Goal: Information Seeking & Learning: Learn about a topic

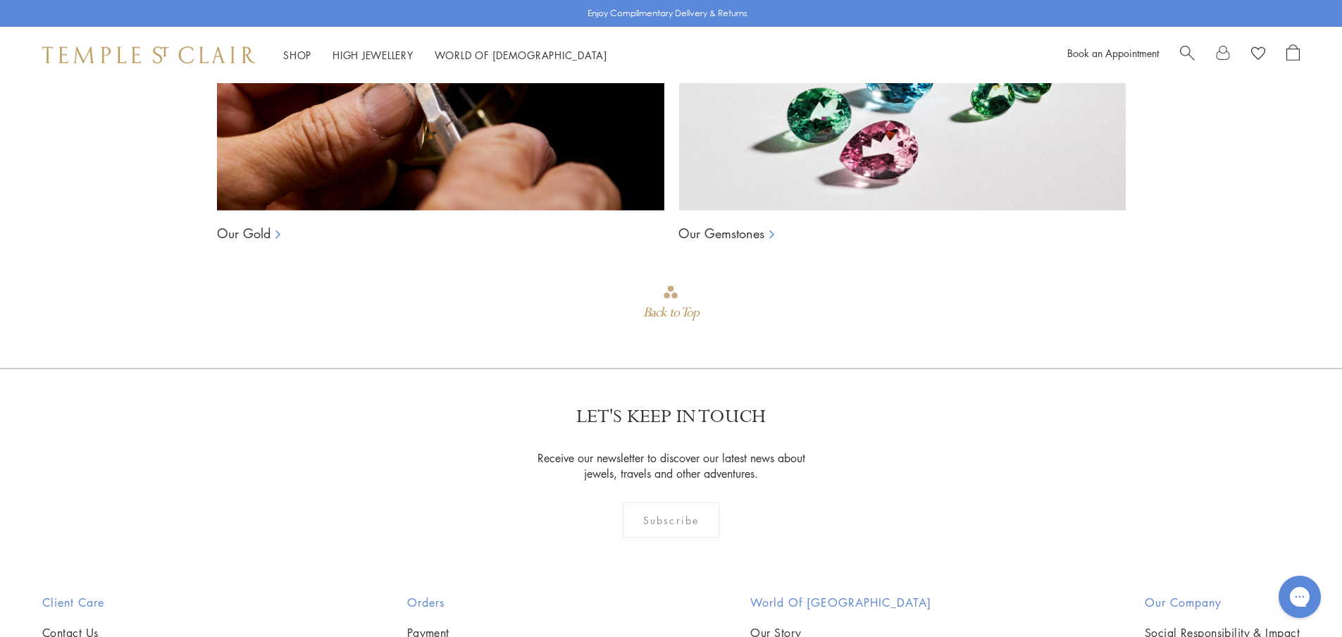
scroll to position [2184, 0]
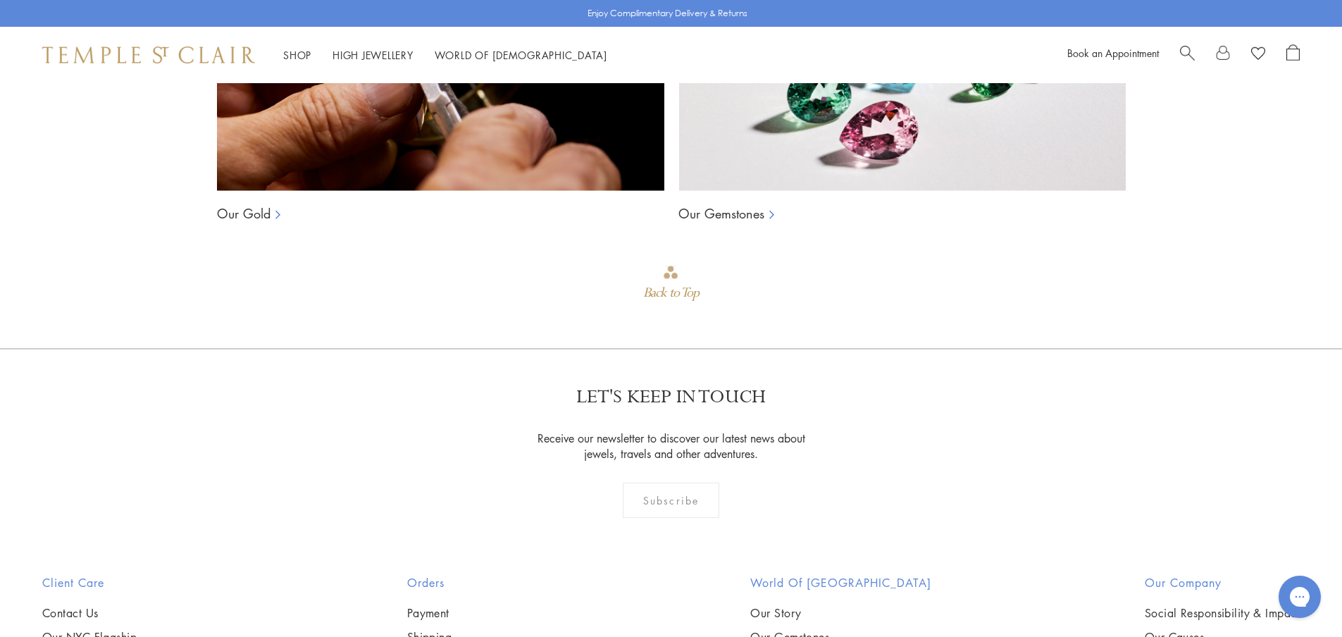
click at [669, 490] on div "Subscribe" at bounding box center [671, 500] width 97 height 35
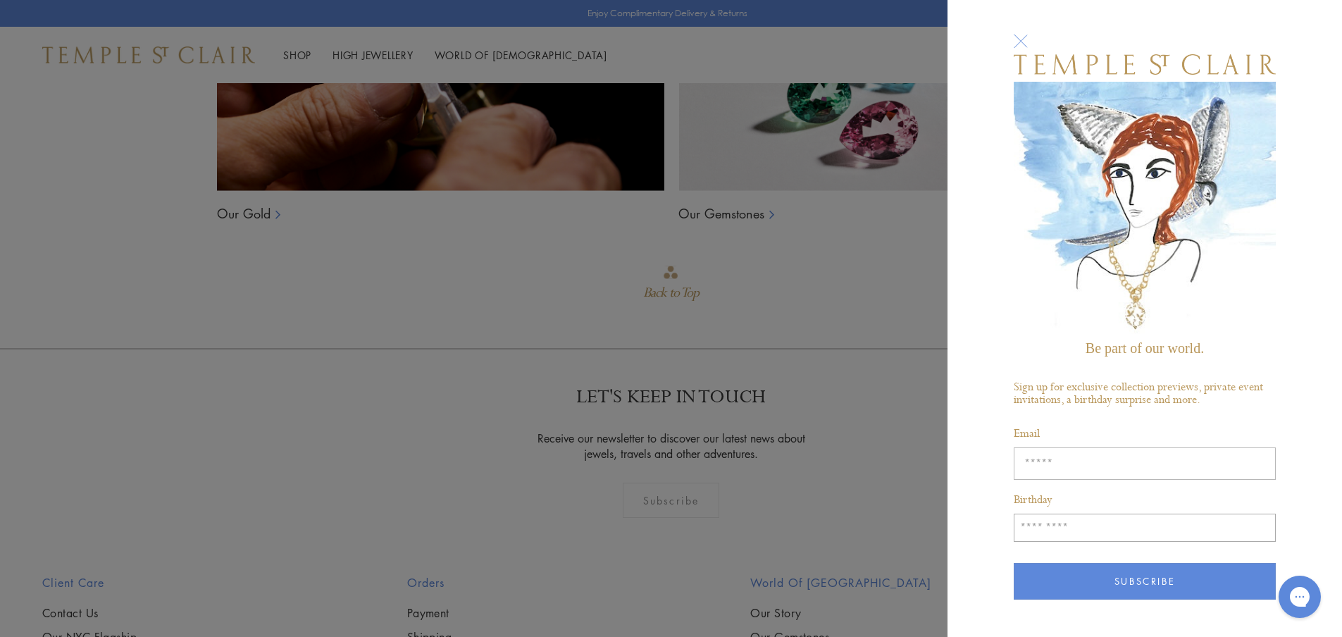
click at [1110, 453] on input "Enter your email address" at bounding box center [1145, 463] width 262 height 32
type input "**********"
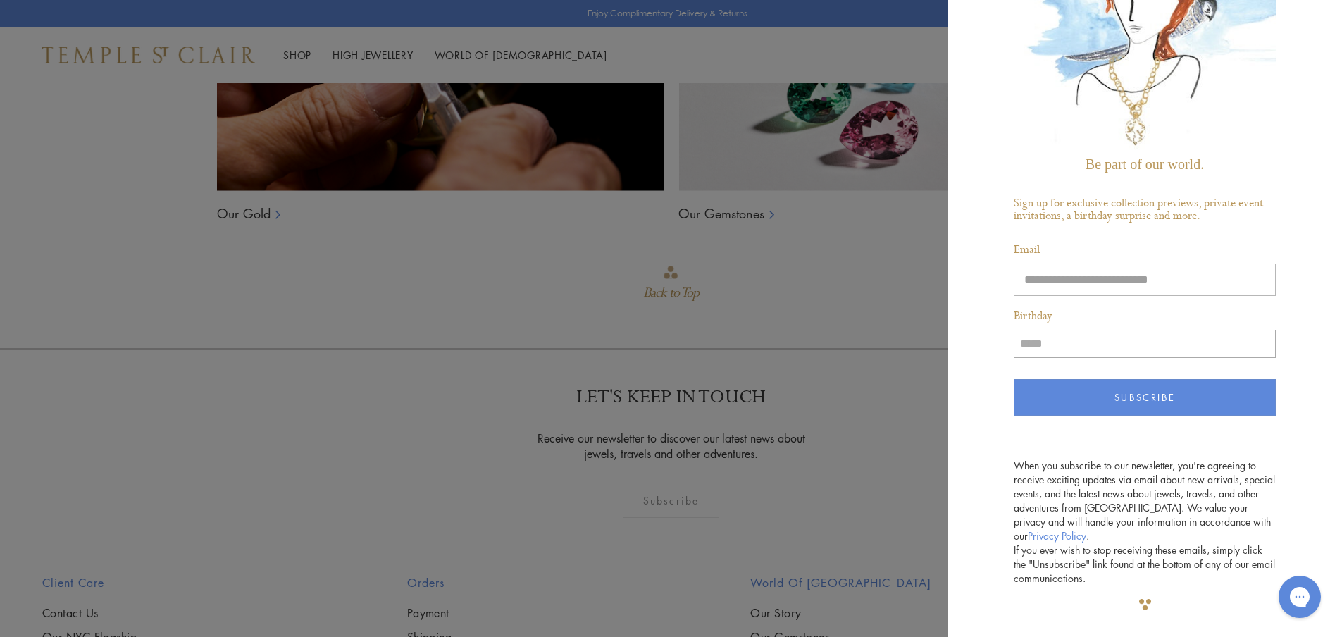
scroll to position [208, 0]
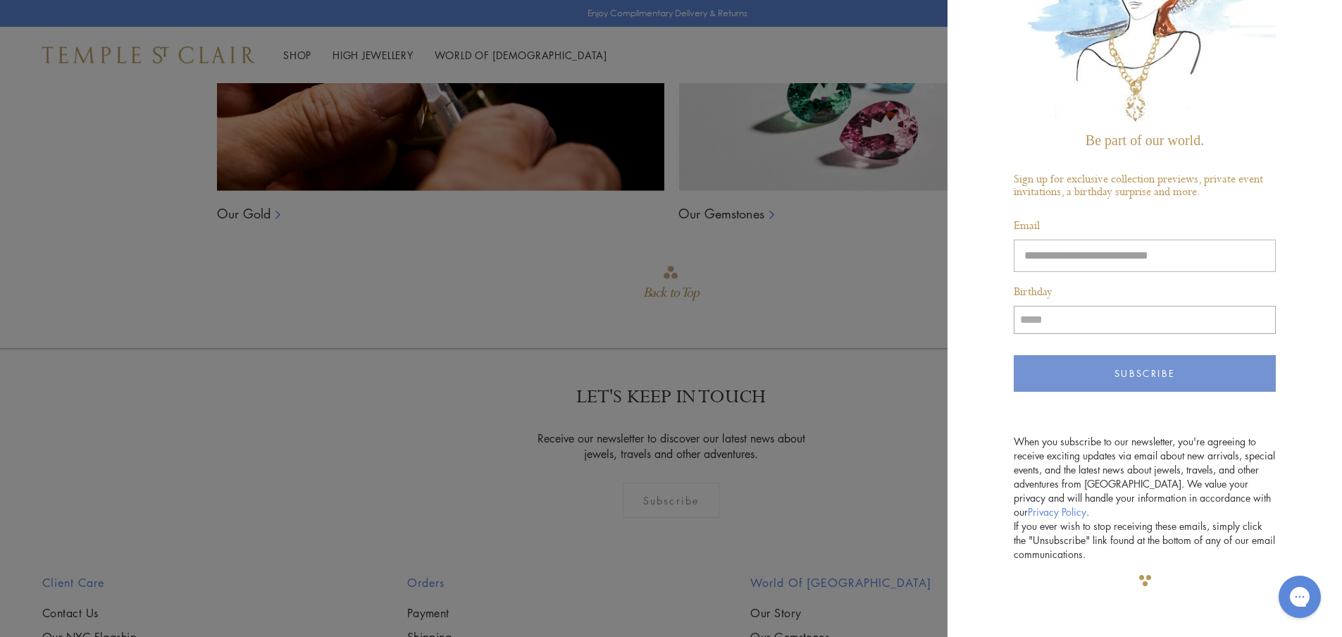
type input "*****"
click at [1179, 368] on button "Subscribe" at bounding box center [1145, 373] width 262 height 37
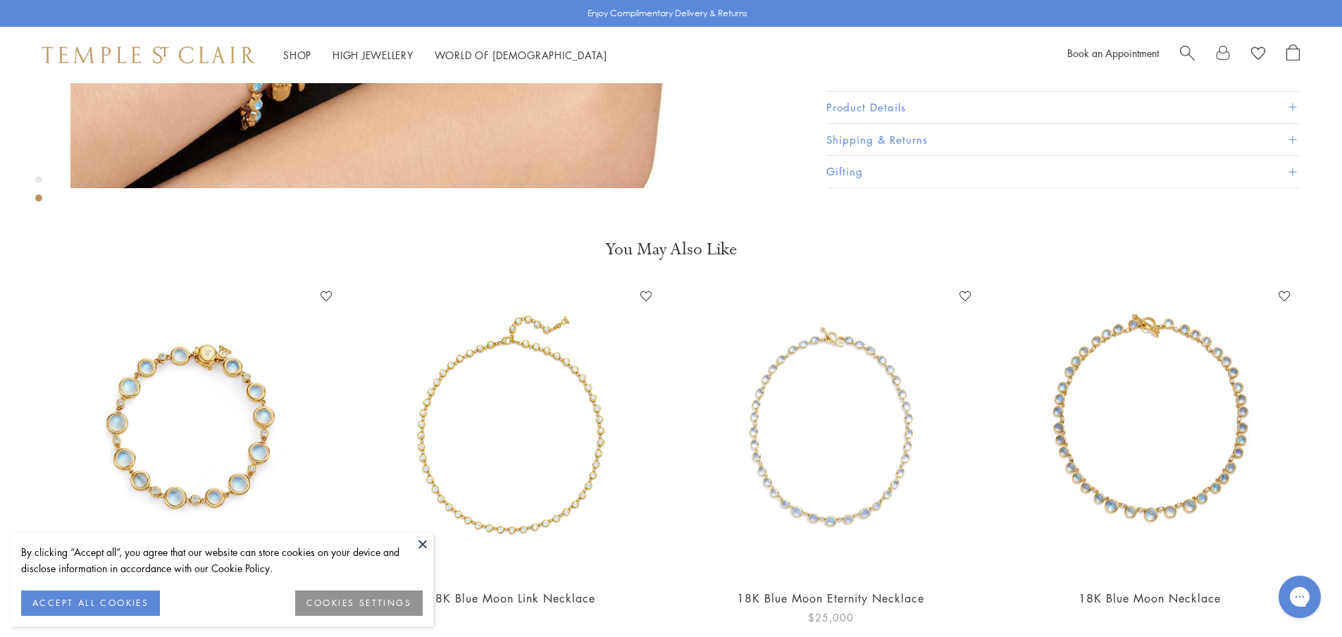
scroll to position [1441, 0]
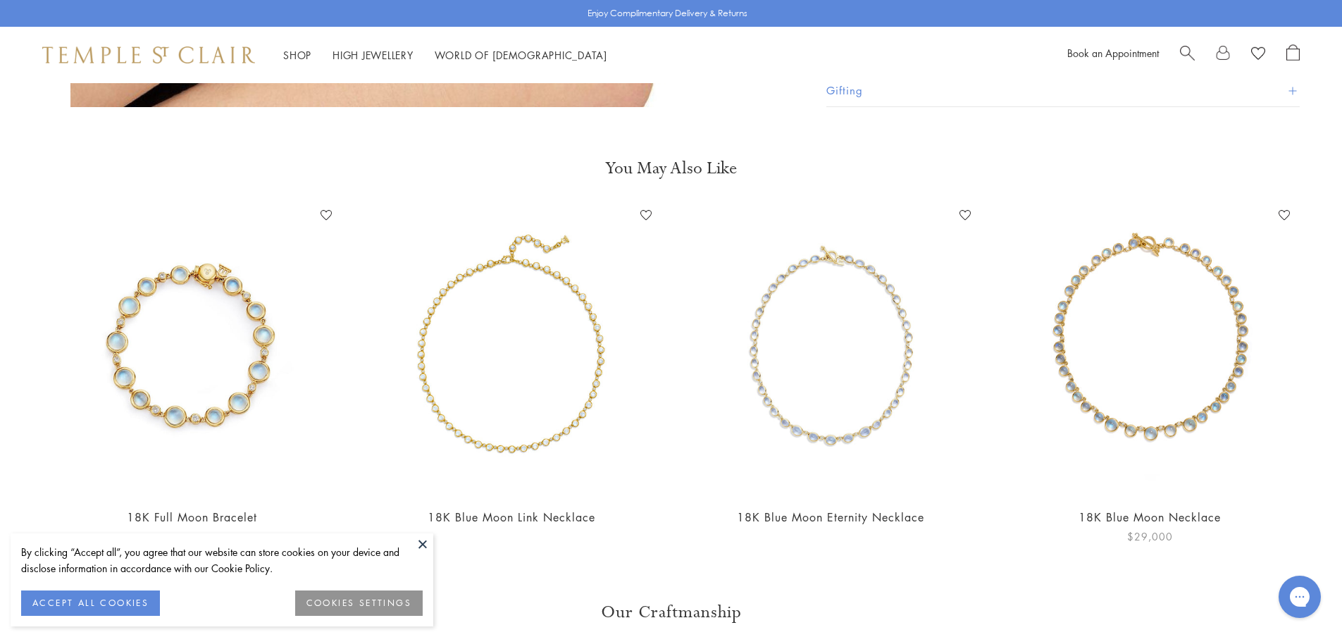
click at [1144, 349] on img at bounding box center [1150, 349] width 291 height 291
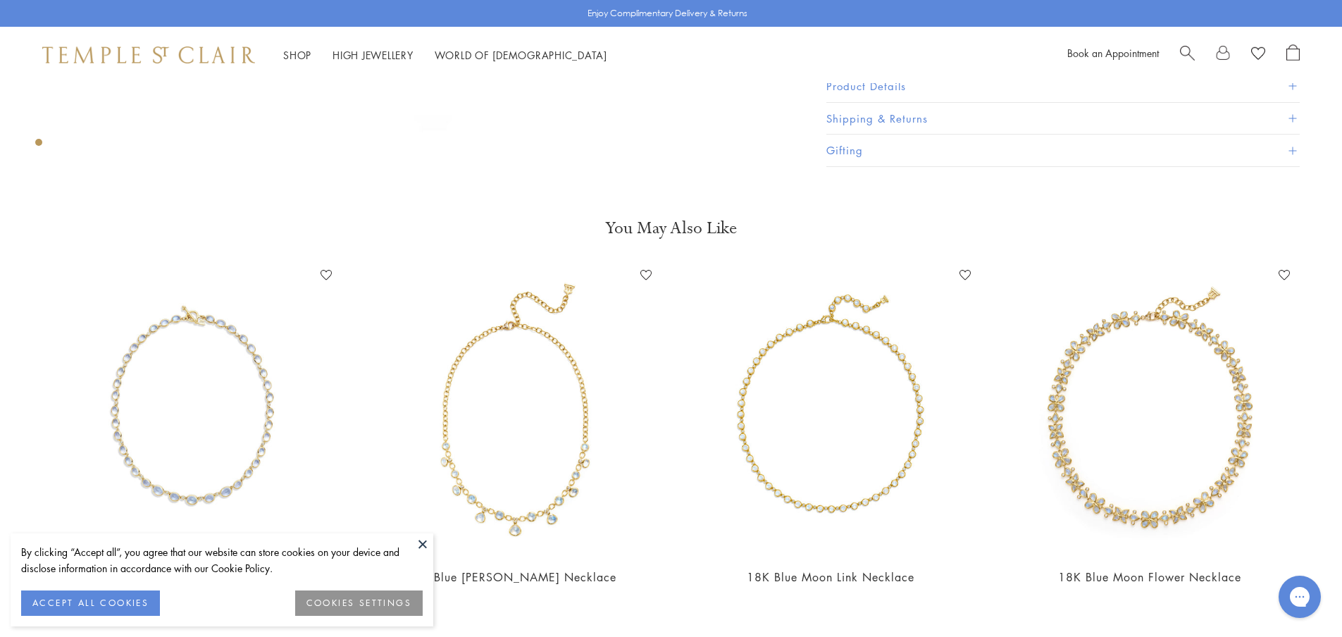
scroll to position [705, 0]
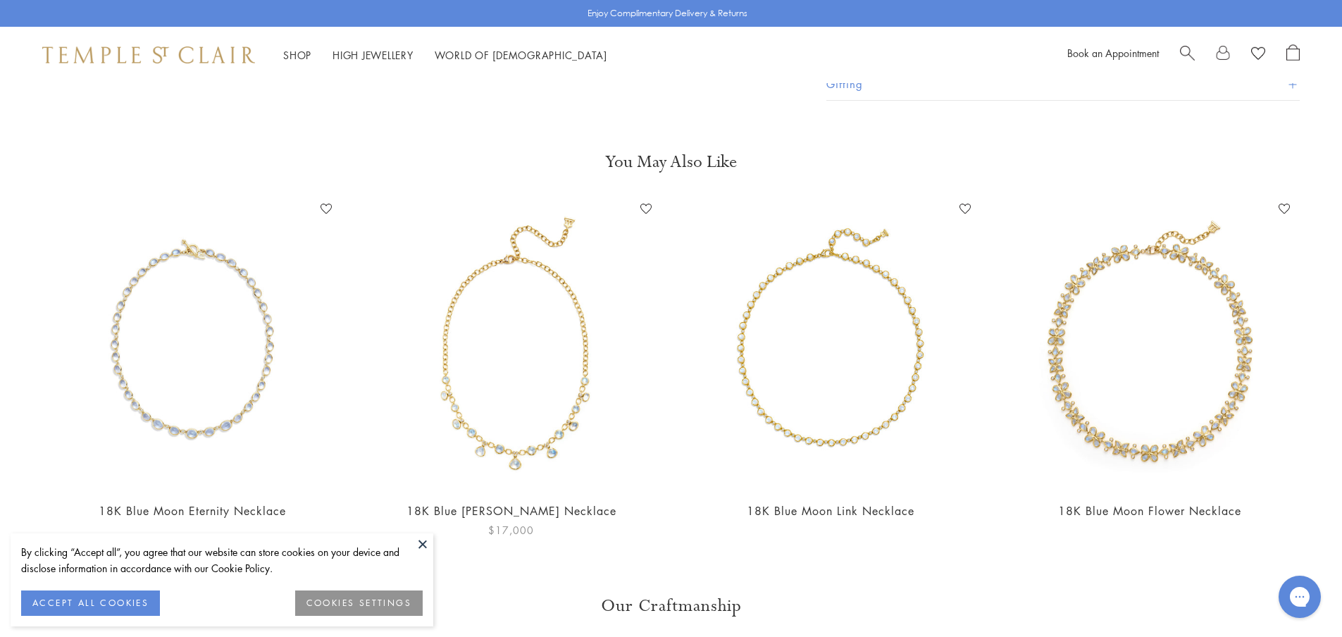
click at [497, 430] on img at bounding box center [511, 343] width 291 height 291
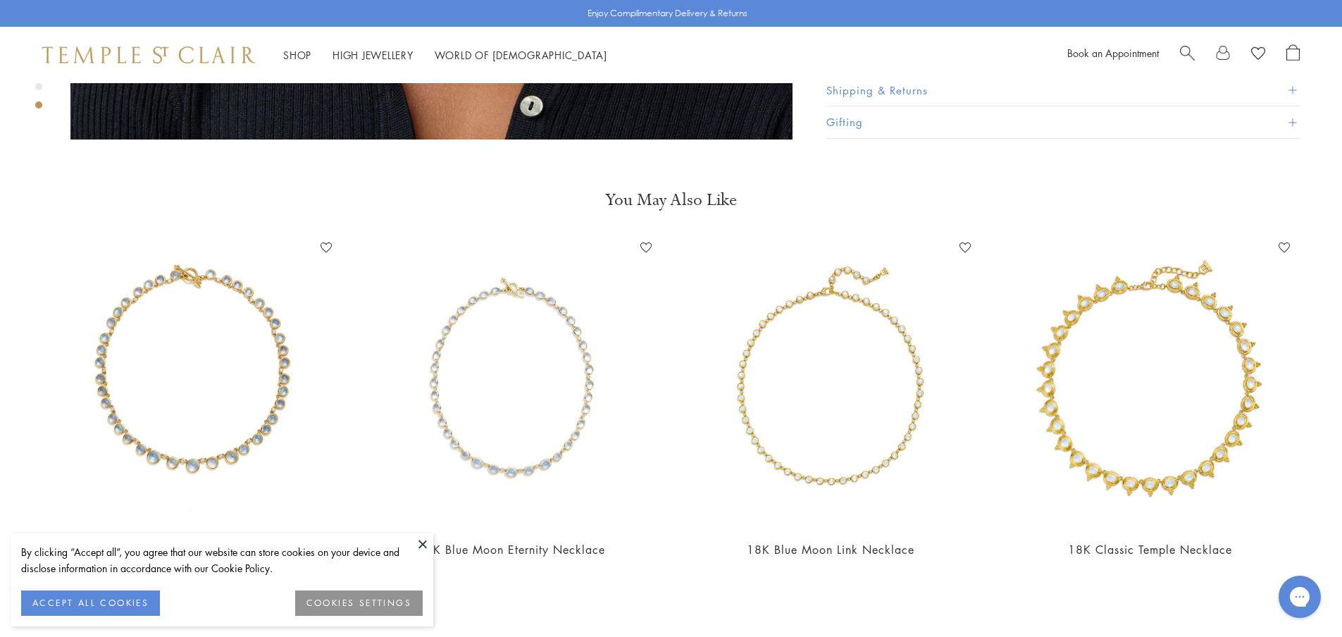
scroll to position [1409, 0]
click at [634, 403] on img at bounding box center [511, 380] width 291 height 291
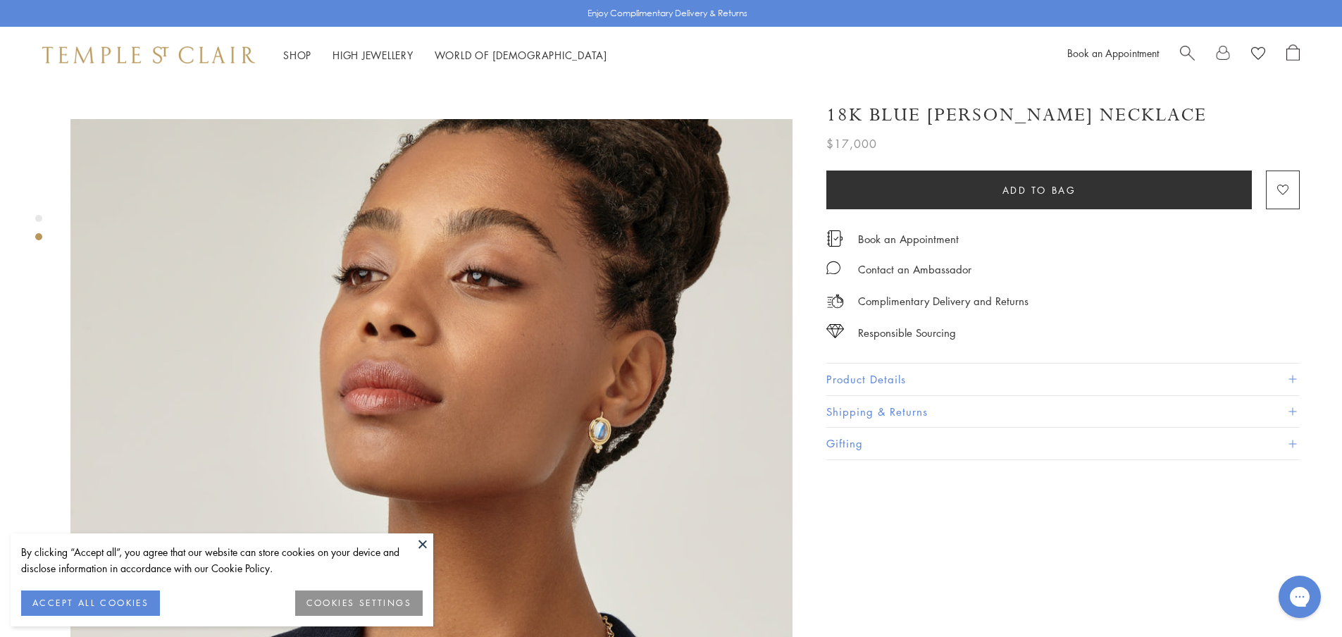
scroll to position [705, 0]
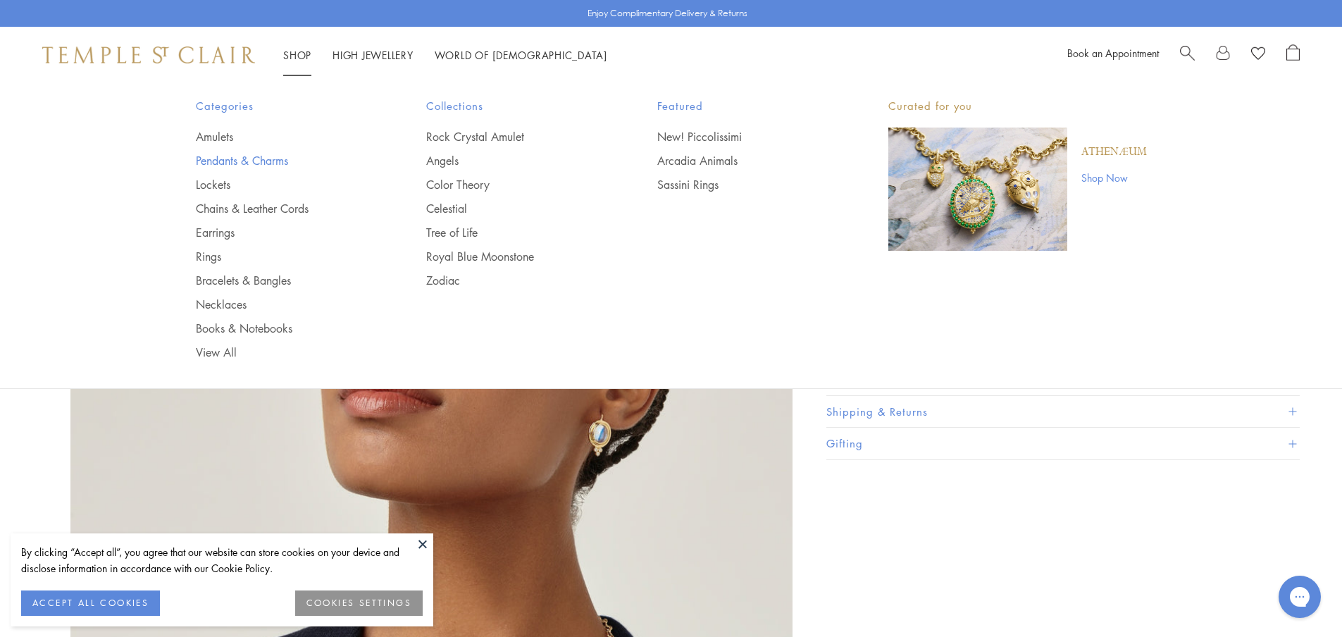
click at [279, 155] on link "Pendants & Charms" at bounding box center [283, 160] width 175 height 15
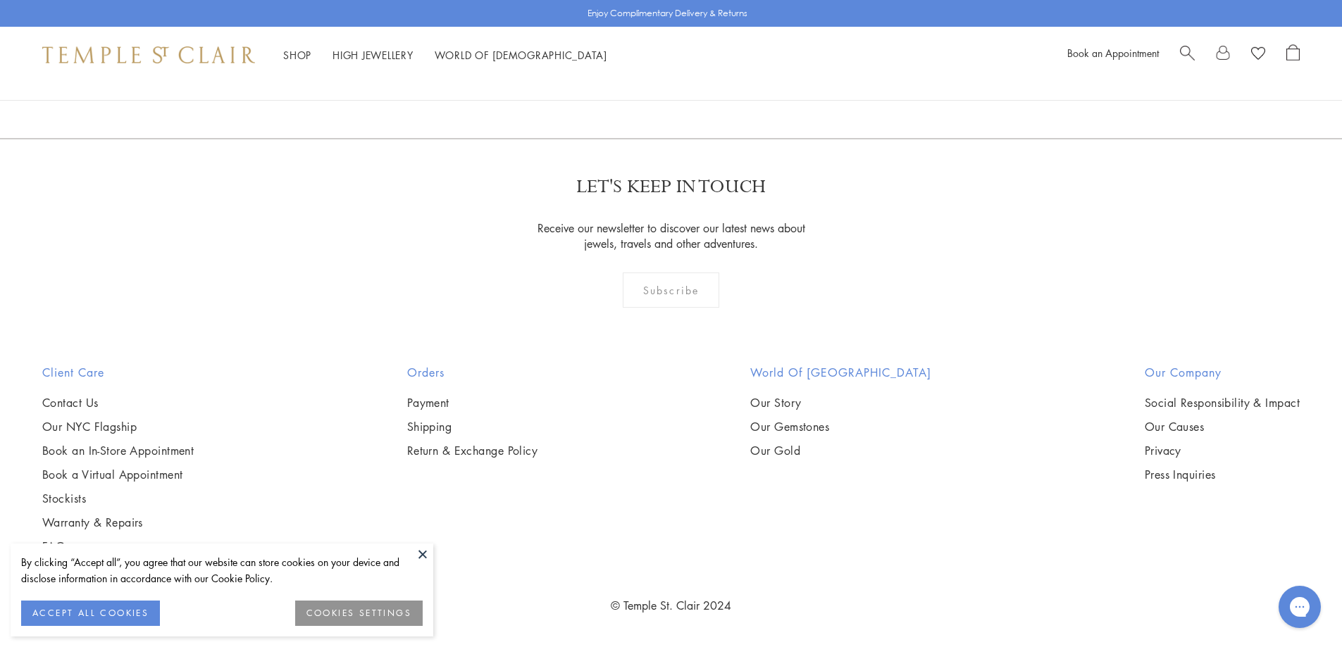
scroll to position [10920, 0]
click at [655, 82] on link "2" at bounding box center [649, 62] width 46 height 39
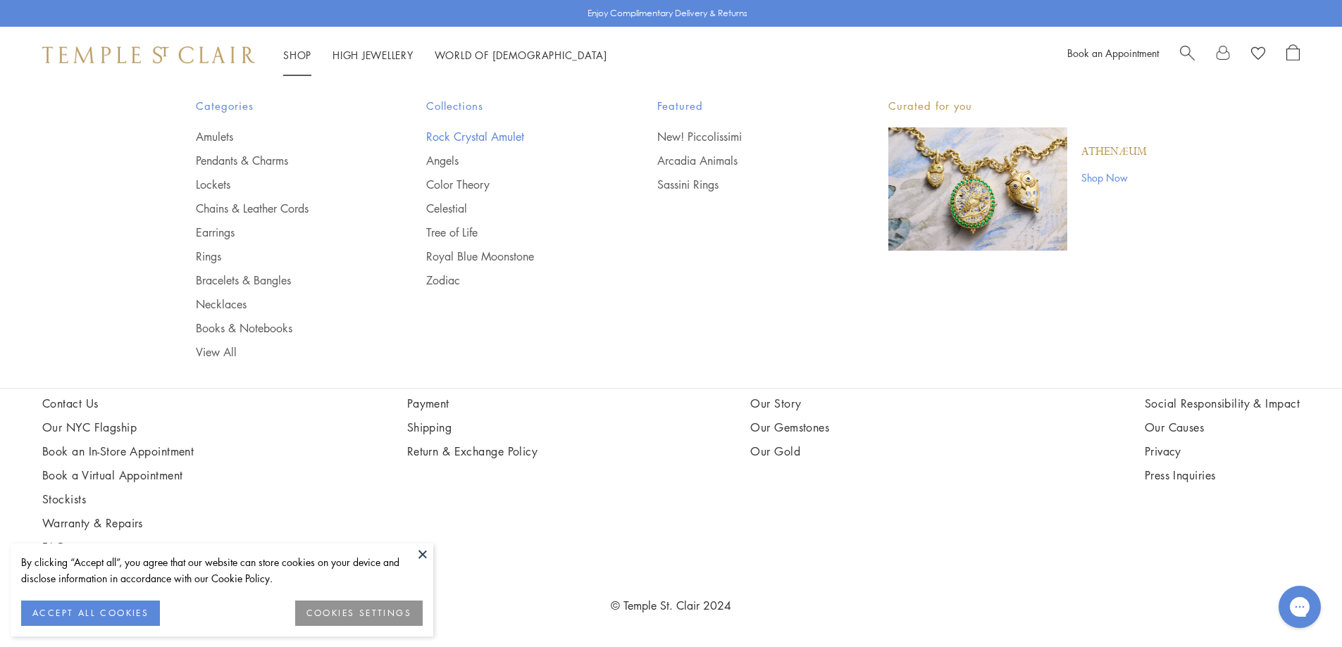
click at [455, 135] on link "Rock Crystal Amulet" at bounding box center [513, 136] width 175 height 15
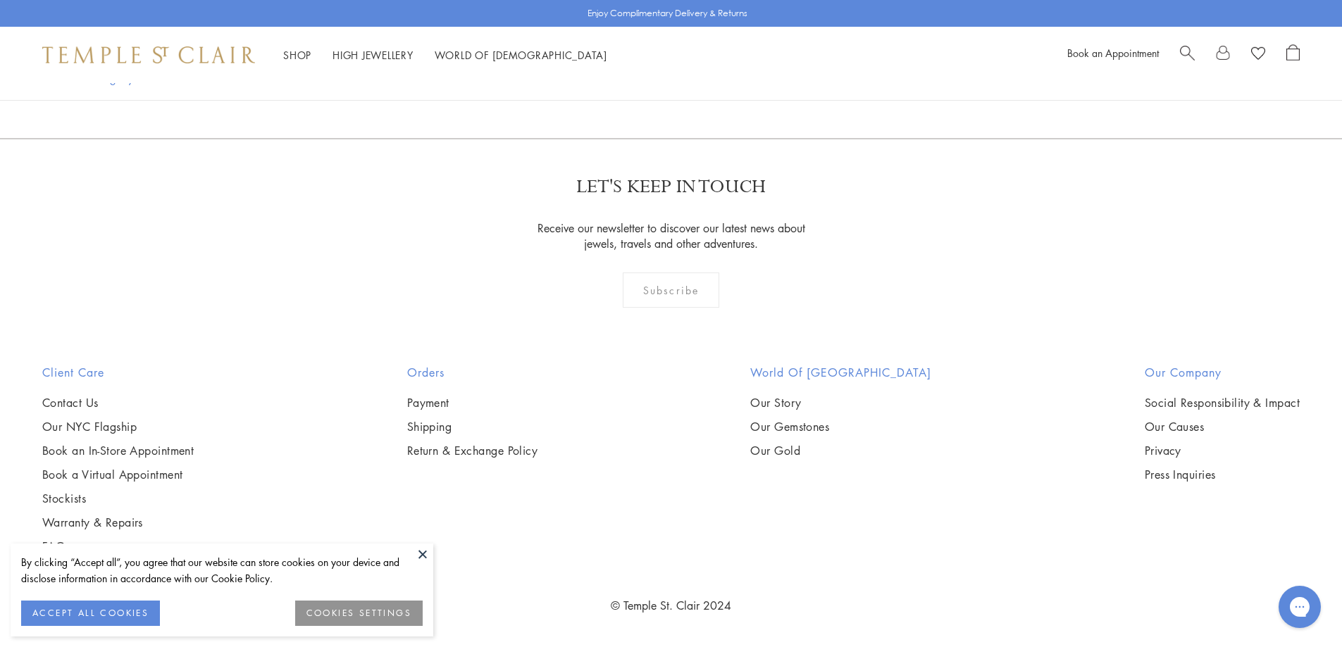
scroll to position [4157, 0]
click at [0, 0] on img at bounding box center [0, 0] width 0 height 0
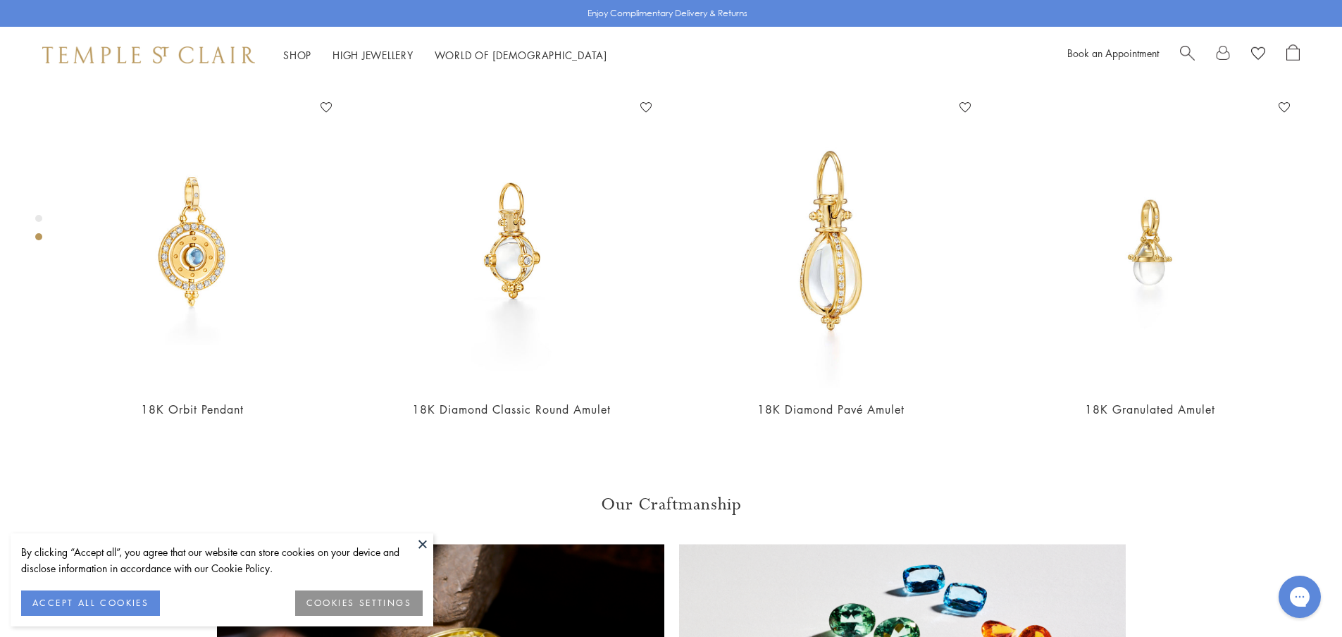
scroll to position [788, 0]
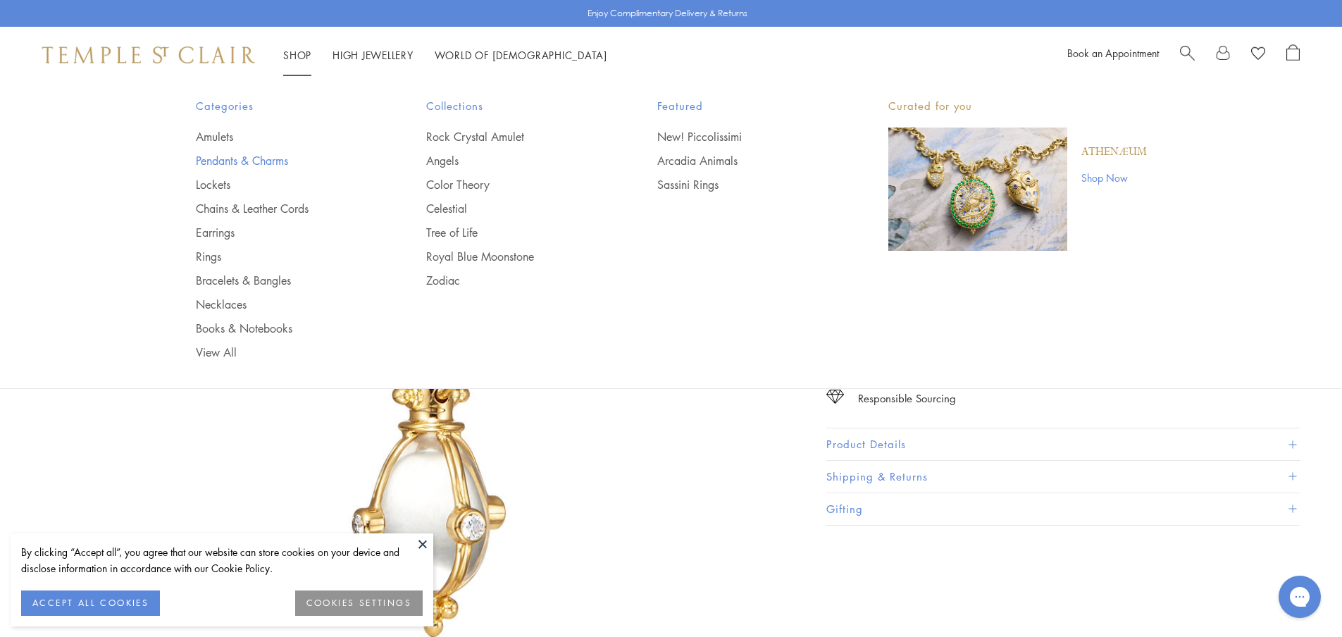
click at [266, 154] on link "Pendants & Charms" at bounding box center [283, 160] width 175 height 15
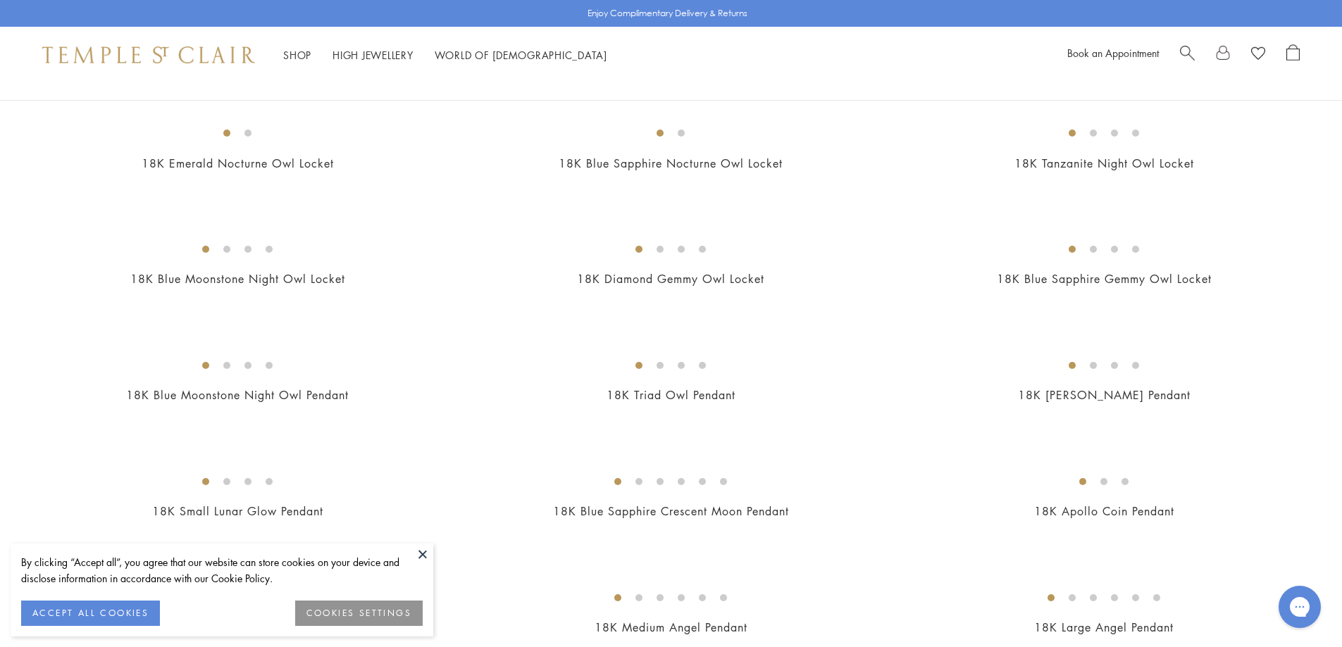
scroll to position [141, 0]
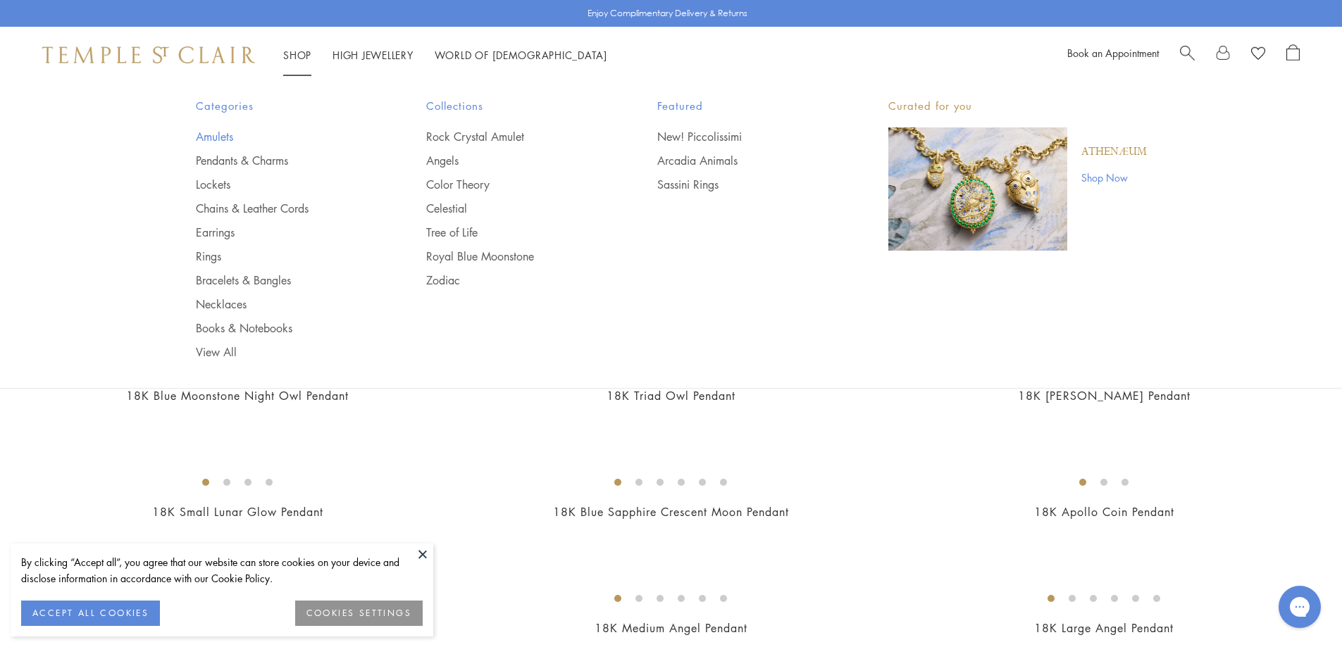
click at [221, 130] on link "Amulets" at bounding box center [283, 136] width 175 height 15
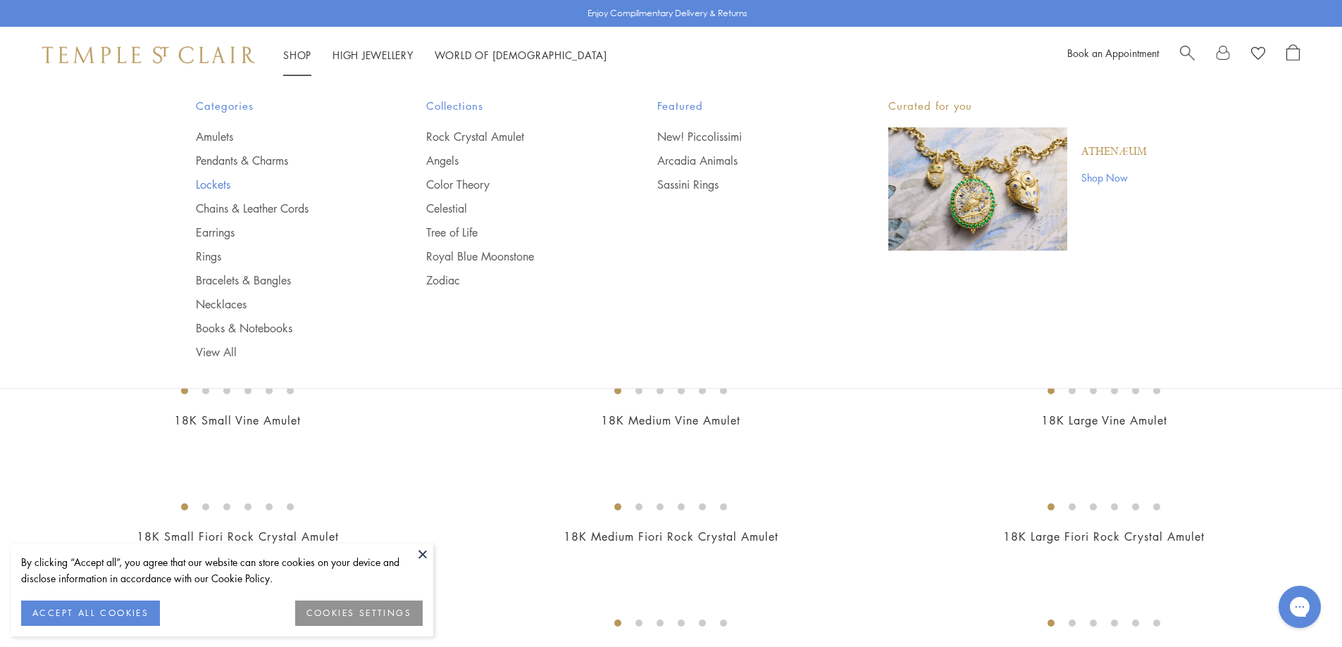
click at [211, 189] on link "Lockets" at bounding box center [283, 184] width 175 height 15
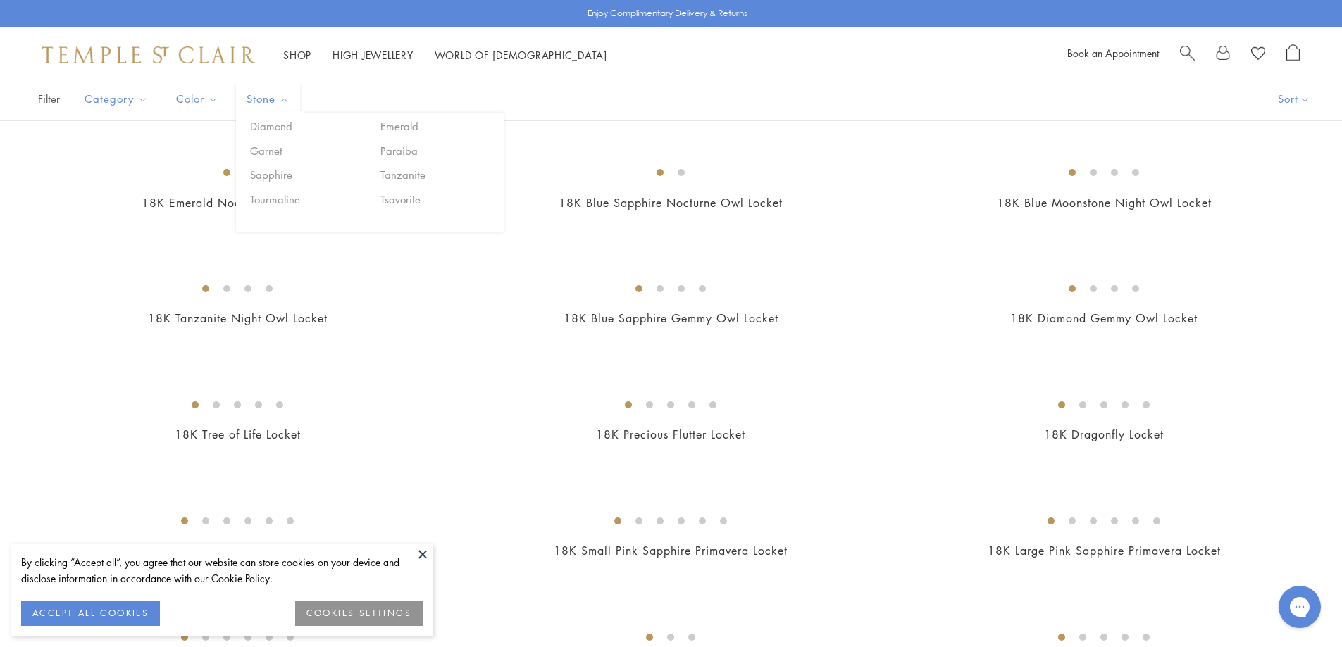
scroll to position [70, 0]
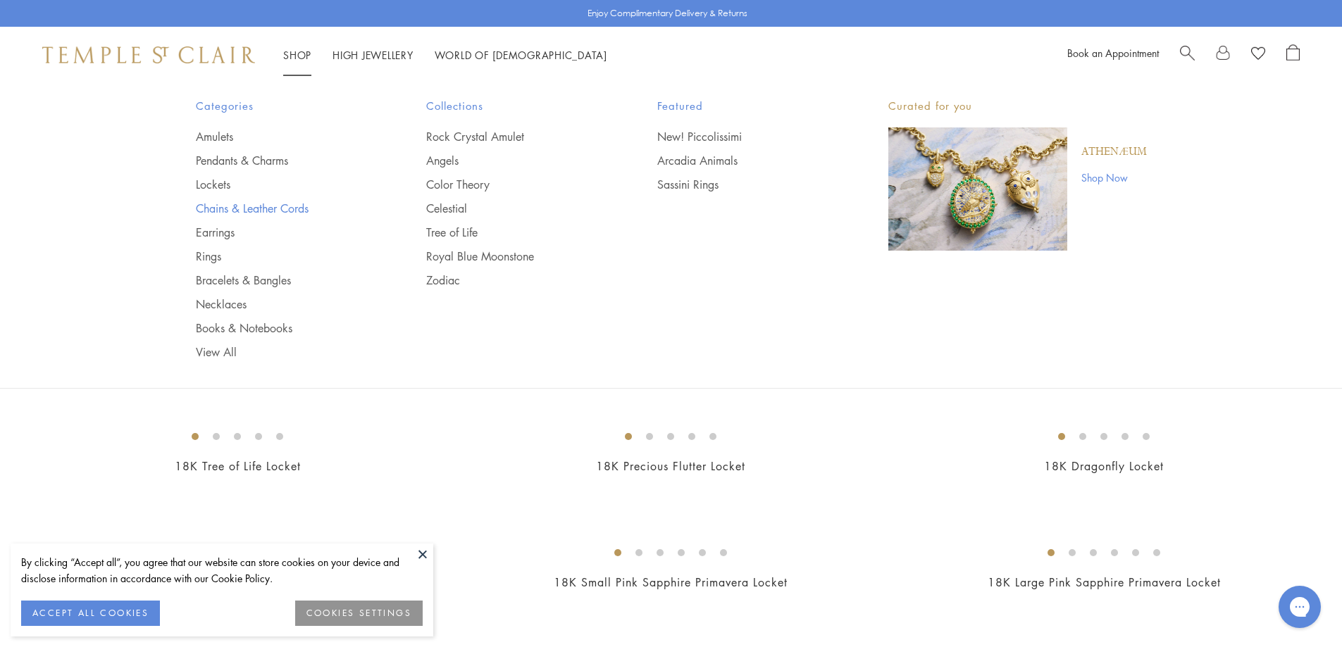
click at [240, 209] on link "Chains & Leather Cords" at bounding box center [283, 208] width 175 height 15
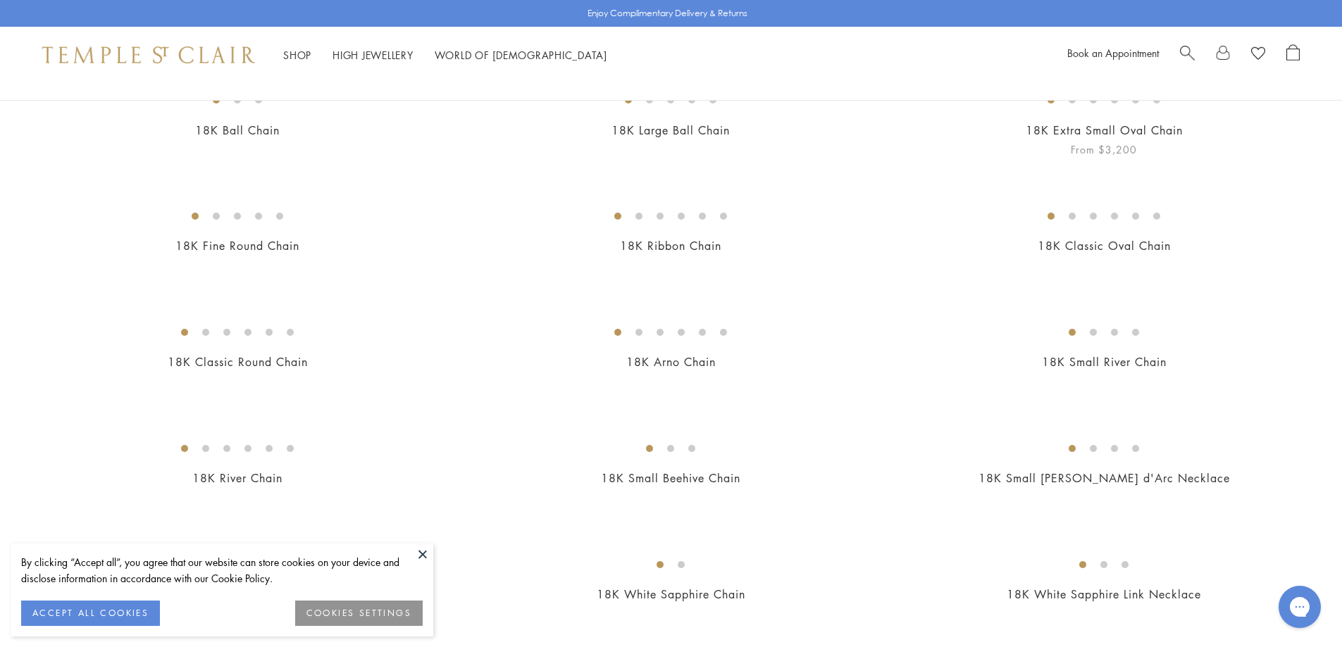
scroll to position [141, 0]
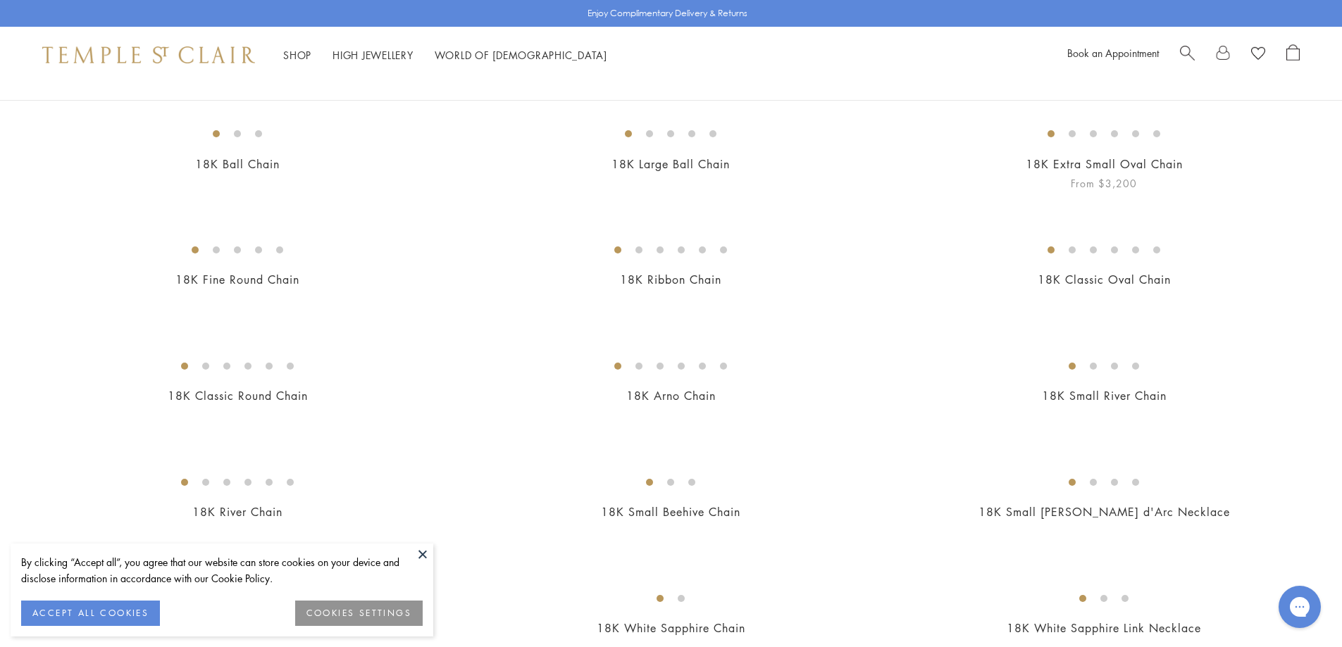
click at [0, 0] on img at bounding box center [0, 0] width 0 height 0
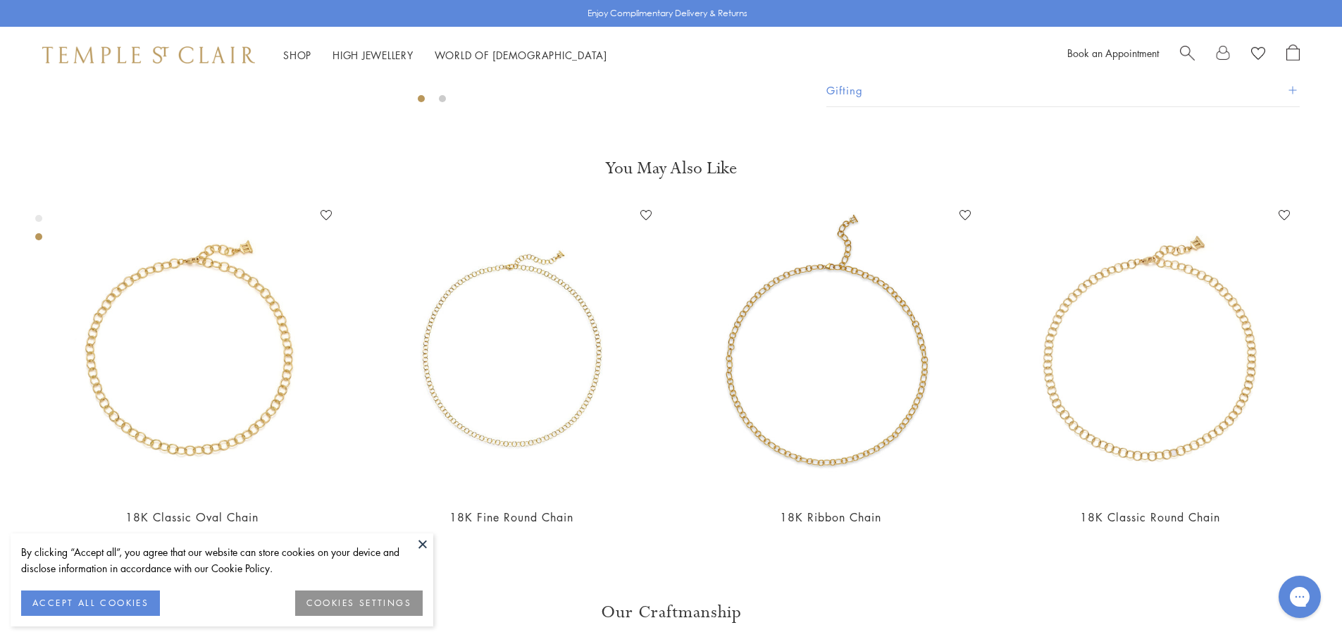
scroll to position [647, 0]
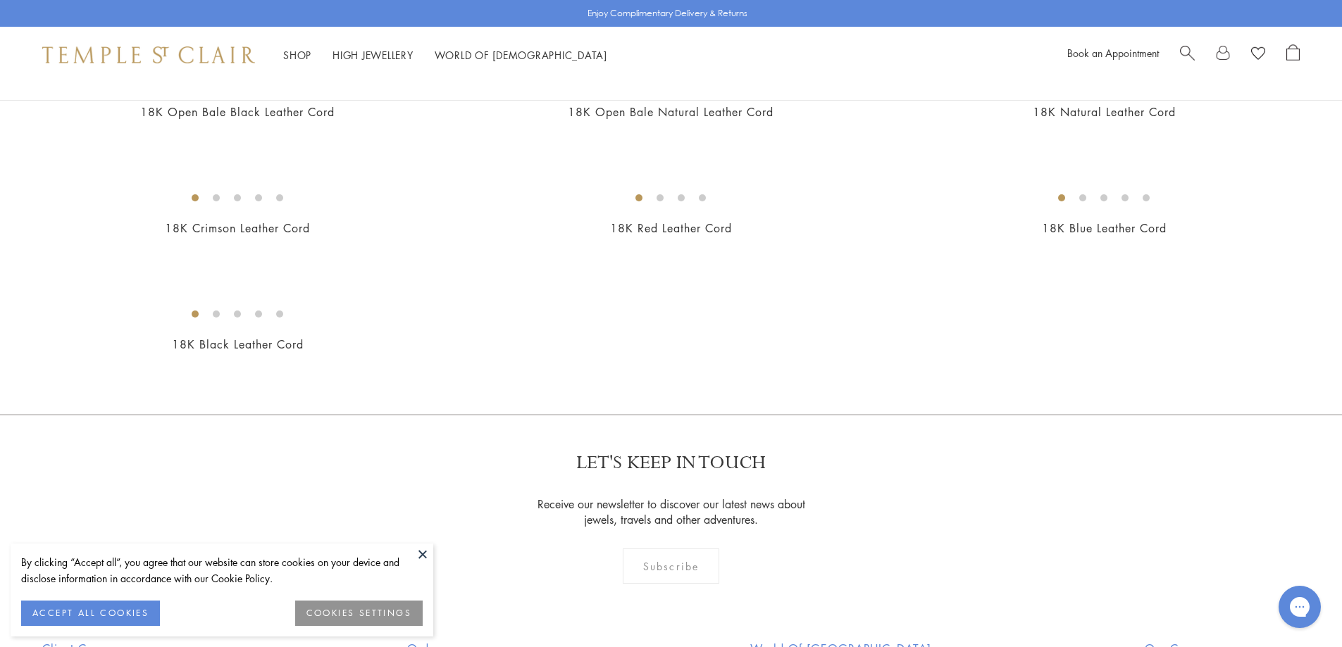
scroll to position [775, 0]
click at [0, 0] on img at bounding box center [0, 0] width 0 height 0
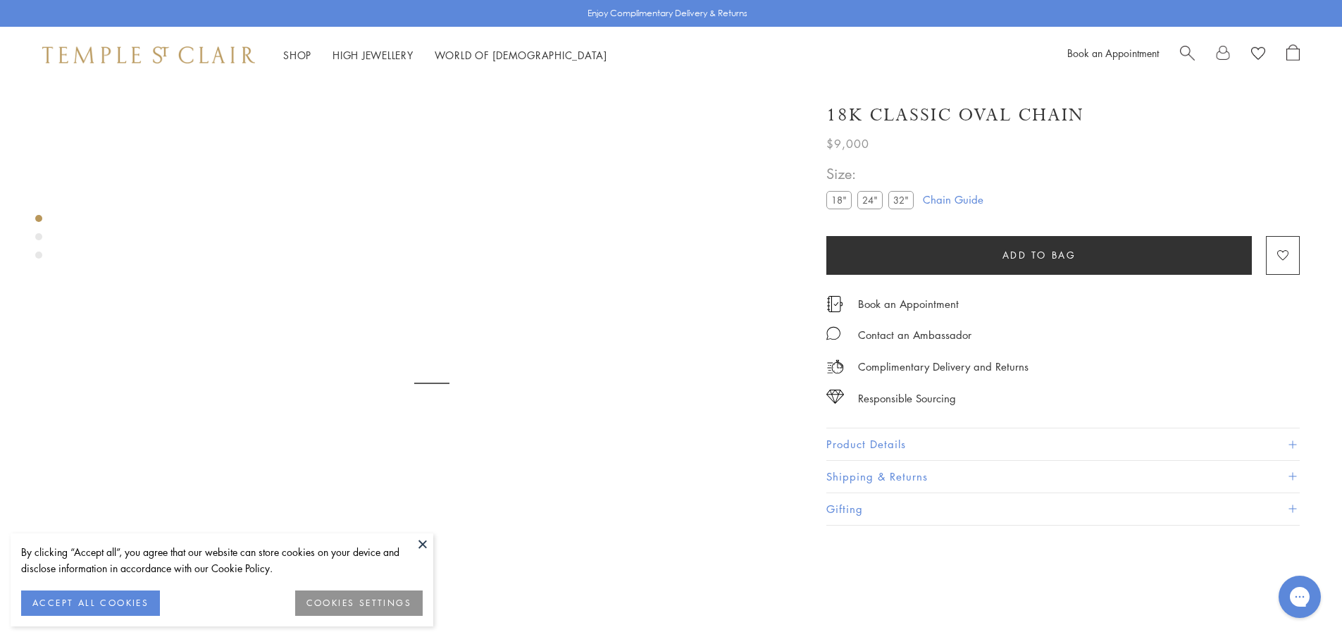
scroll to position [83, 0]
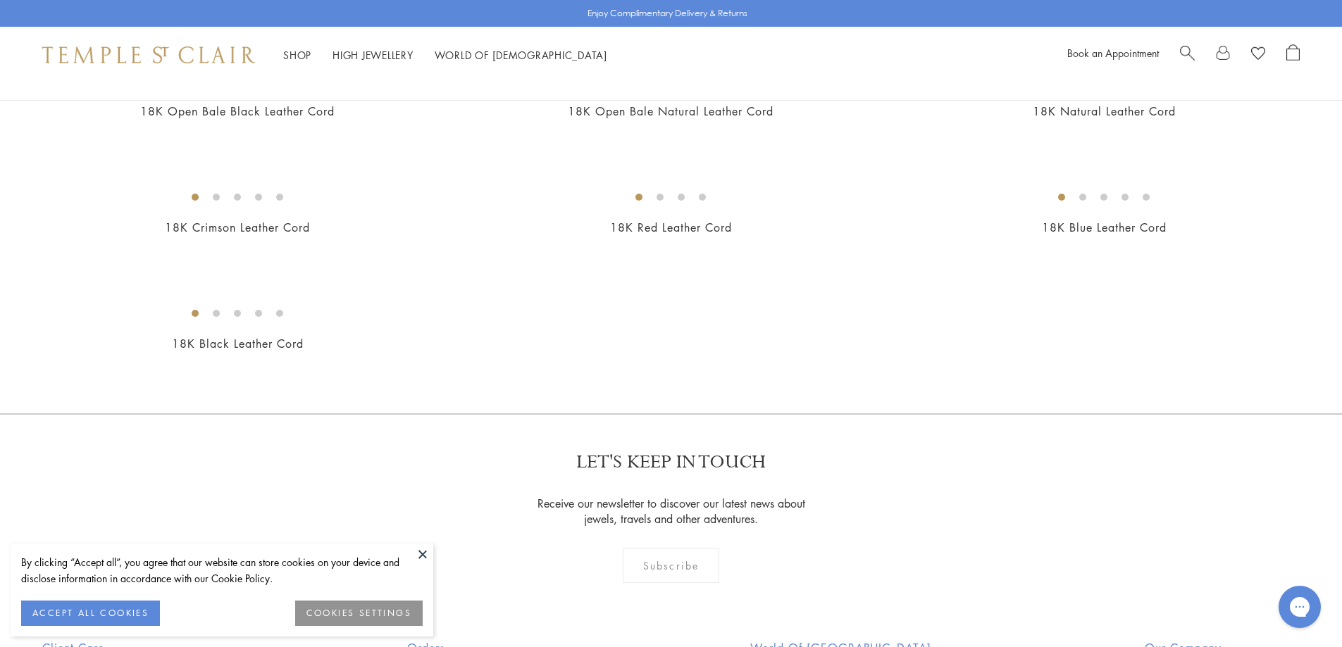
scroll to position [775, 0]
click at [0, 0] on img at bounding box center [0, 0] width 0 height 0
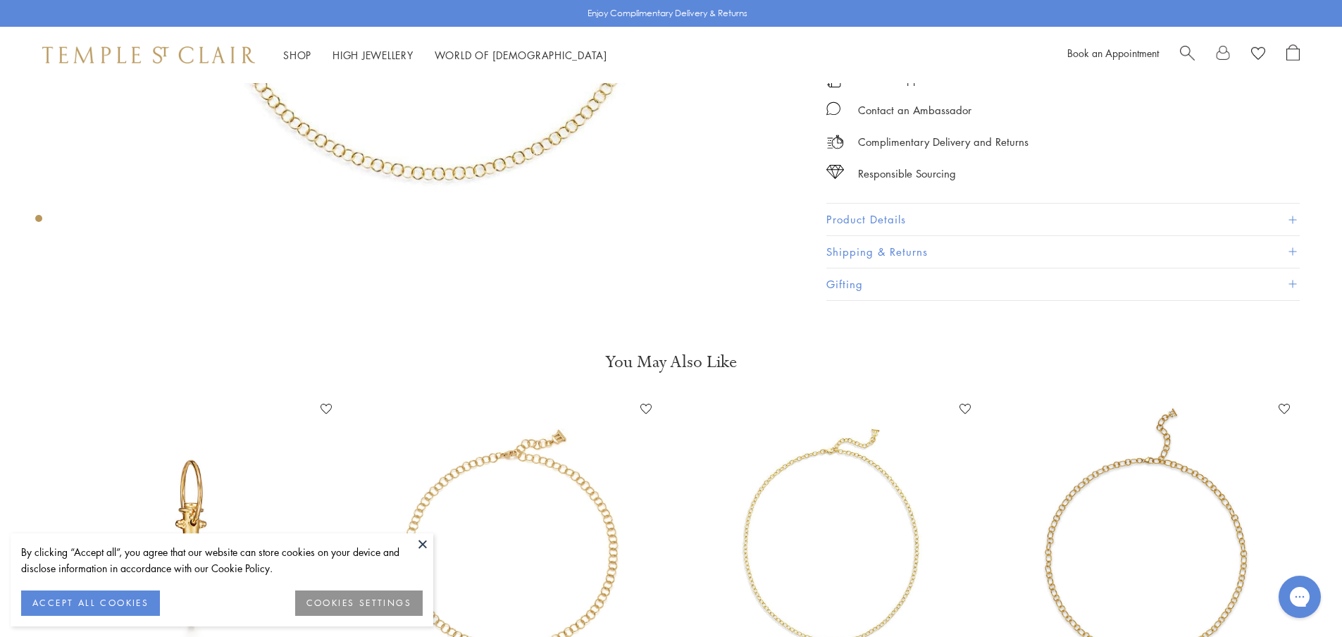
scroll to position [506, 0]
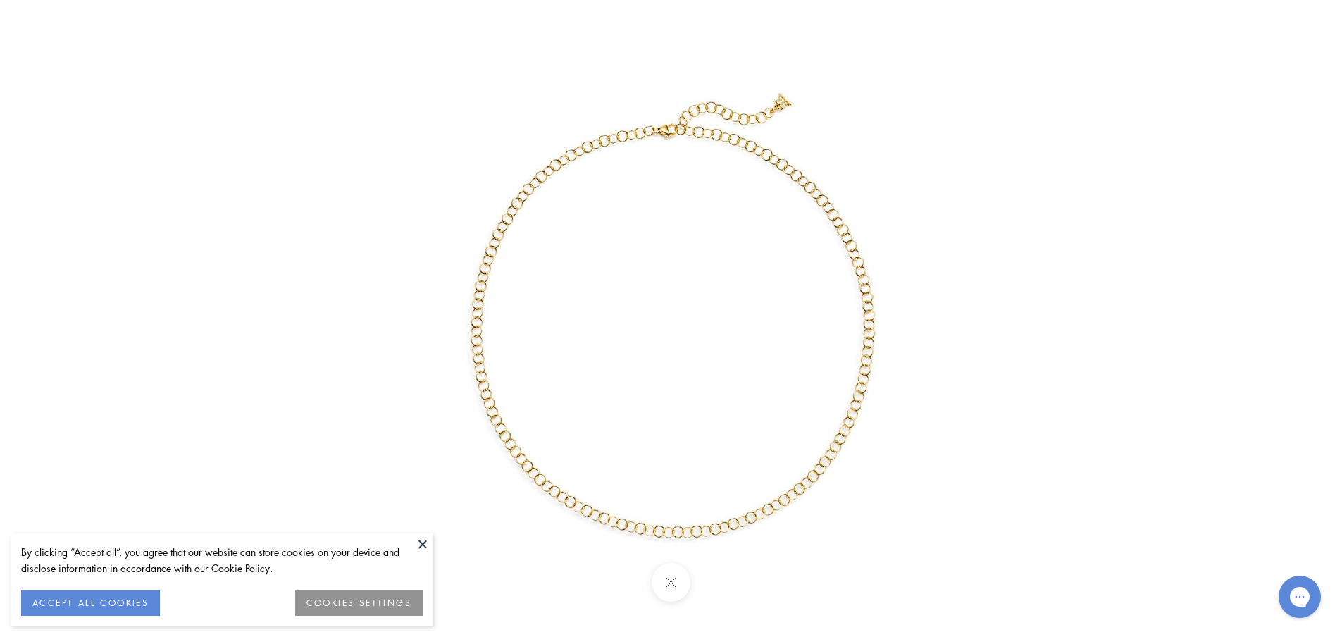
click at [519, 244] on img at bounding box center [671, 318] width 659 height 659
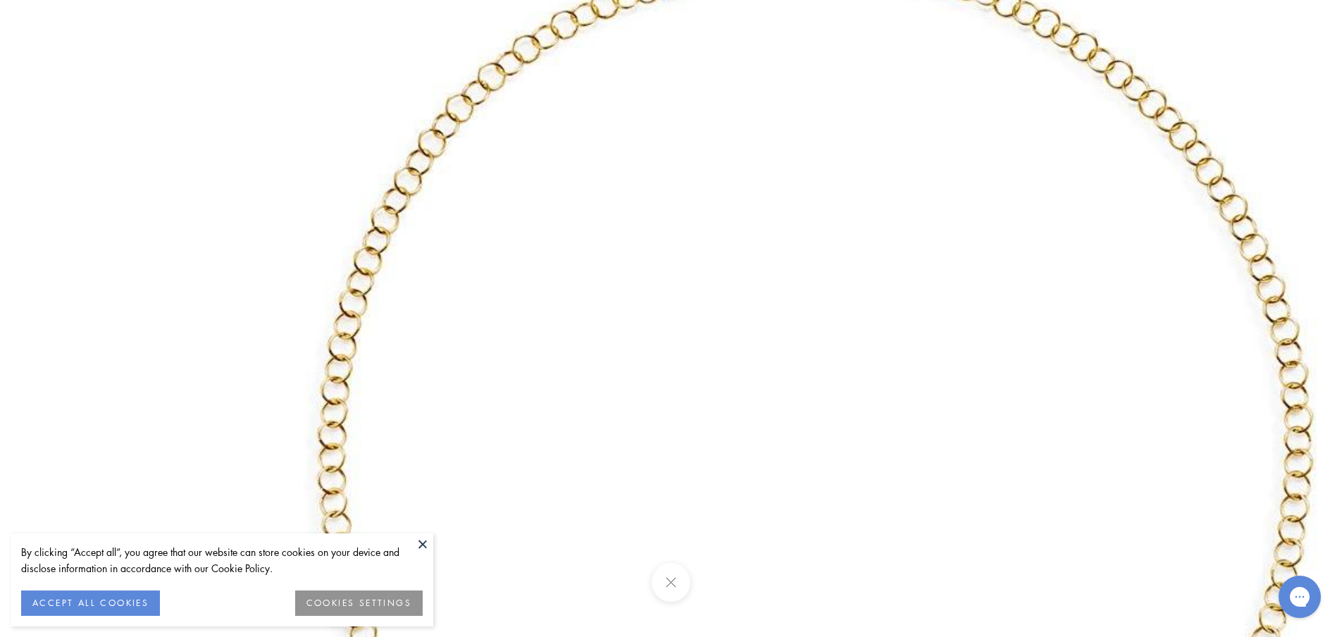
click at [521, 243] on img at bounding box center [811, 426] width 1623 height 1623
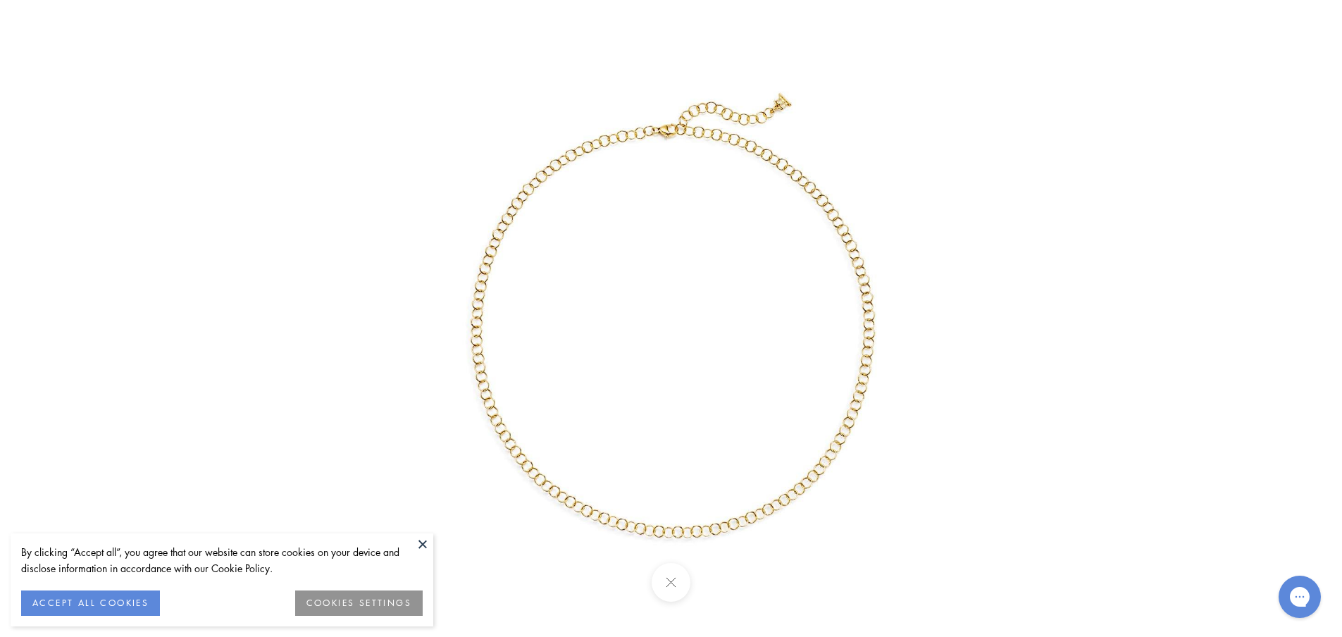
click at [662, 597] on button at bounding box center [671, 582] width 39 height 39
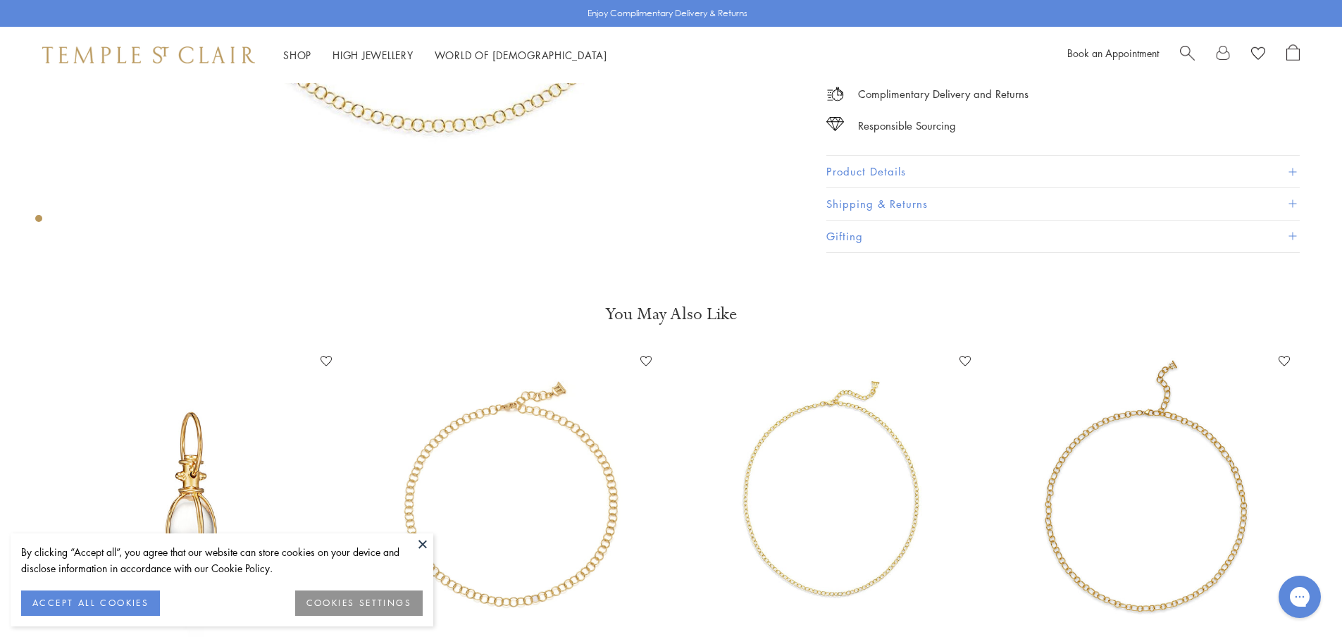
scroll to position [647, 0]
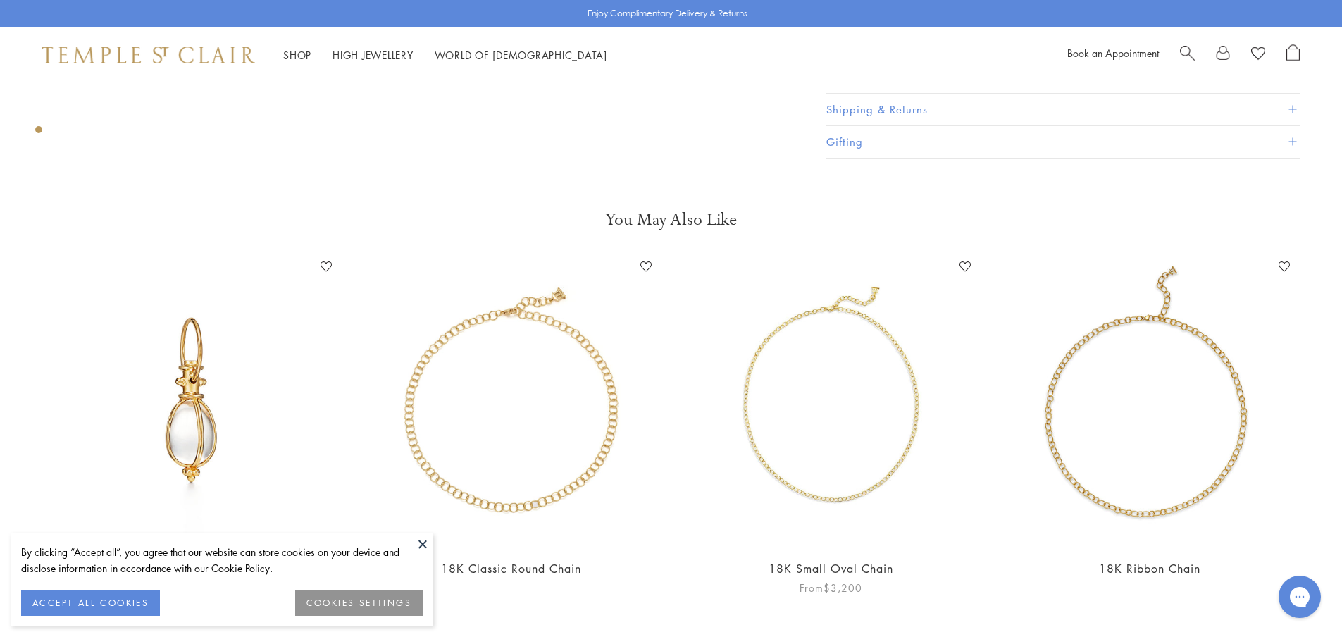
click at [767, 440] on img at bounding box center [830, 401] width 291 height 291
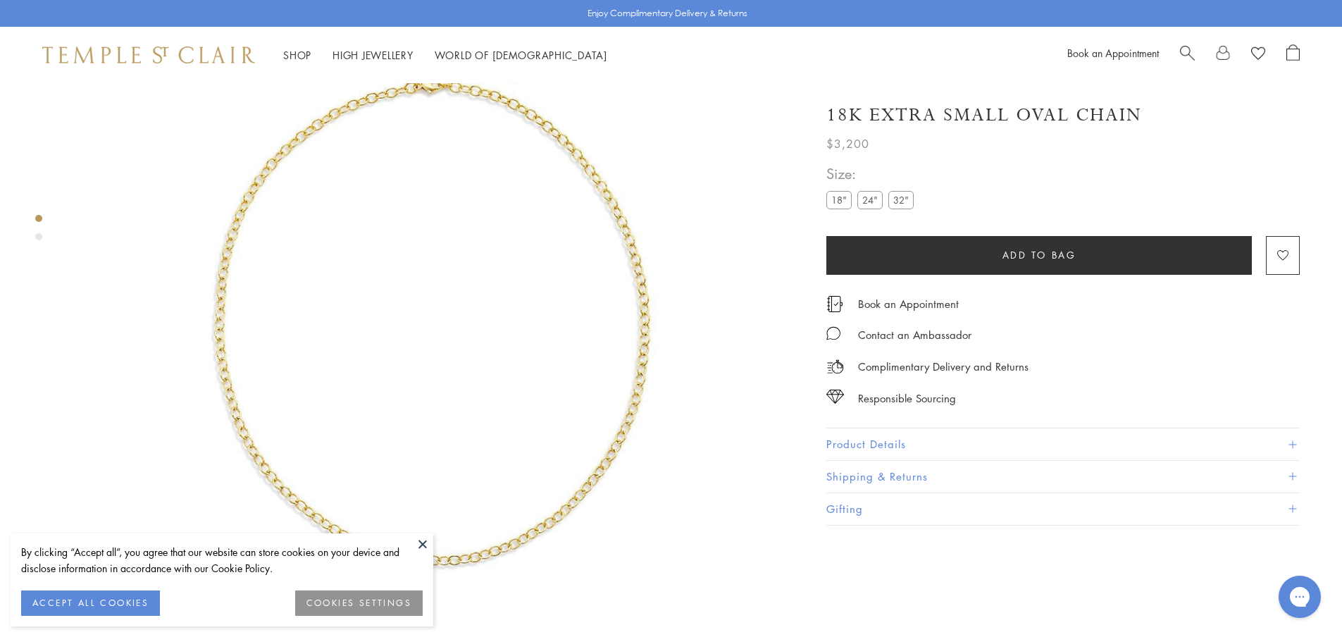
scroll to position [154, 0]
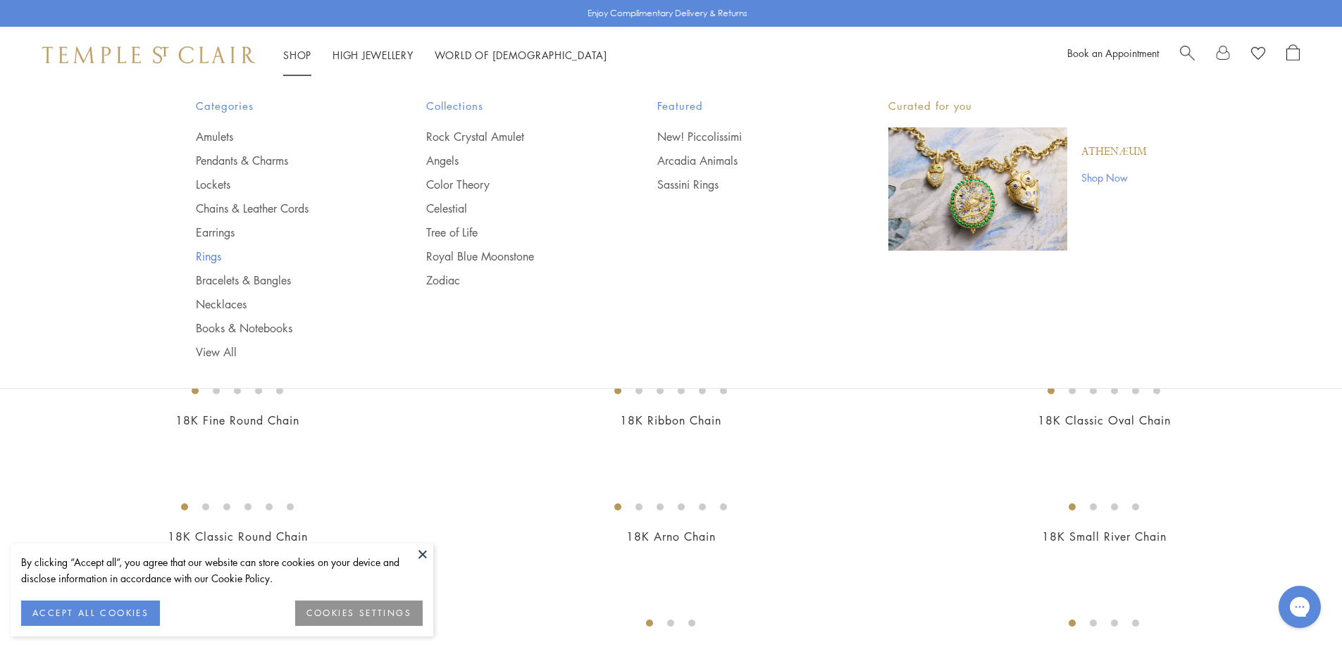
click at [208, 256] on link "Rings" at bounding box center [283, 256] width 175 height 15
click at [235, 307] on link "Necklaces" at bounding box center [283, 304] width 175 height 15
